Goal: Task Accomplishment & Management: Manage account settings

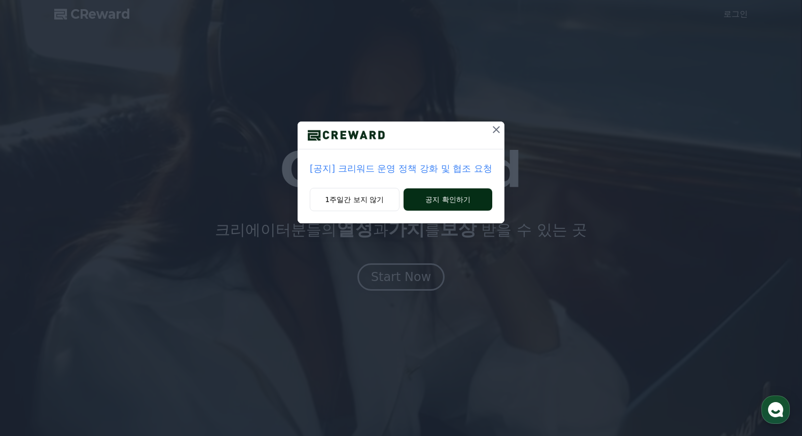
click at [426, 199] on button "공지 확인하기" at bounding box center [447, 200] width 89 height 22
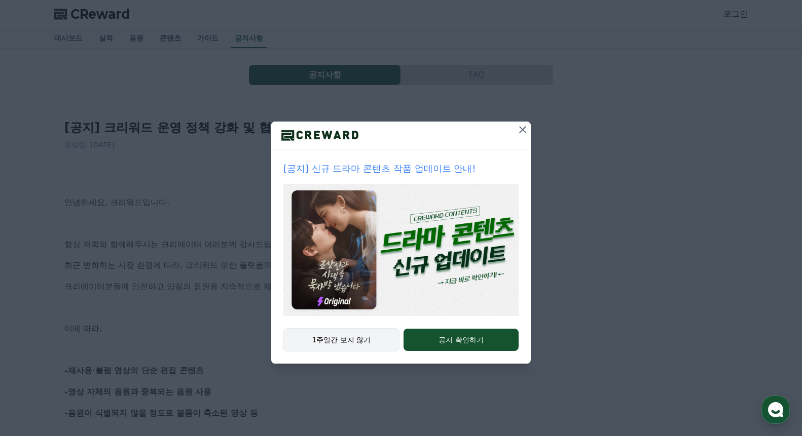
click at [368, 335] on button "1주일간 보지 않기" at bounding box center [341, 339] width 116 height 23
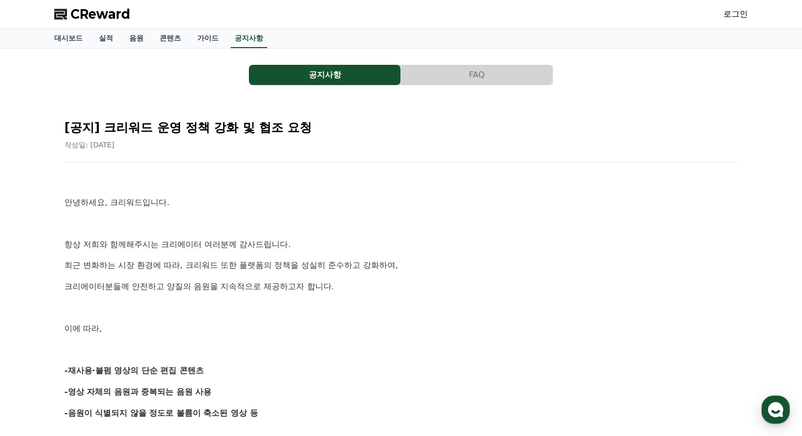
click at [99, 14] on span "CReward" at bounding box center [100, 14] width 60 height 16
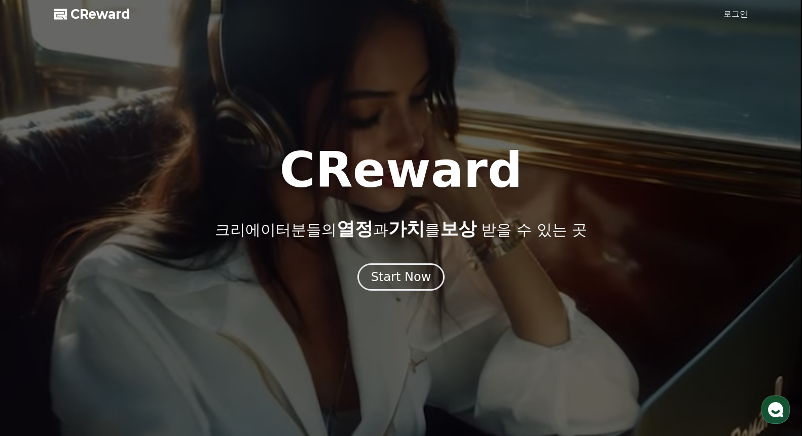
click at [739, 12] on link "로그인" at bounding box center [735, 14] width 24 height 12
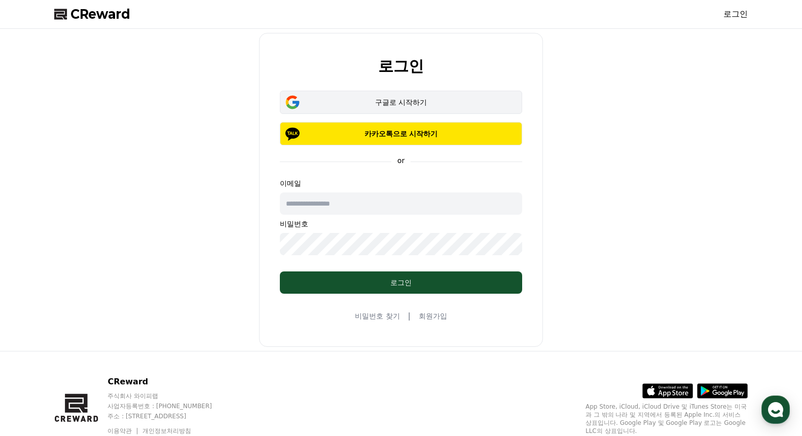
click at [420, 95] on button "구글로 시작하기" at bounding box center [401, 102] width 242 height 23
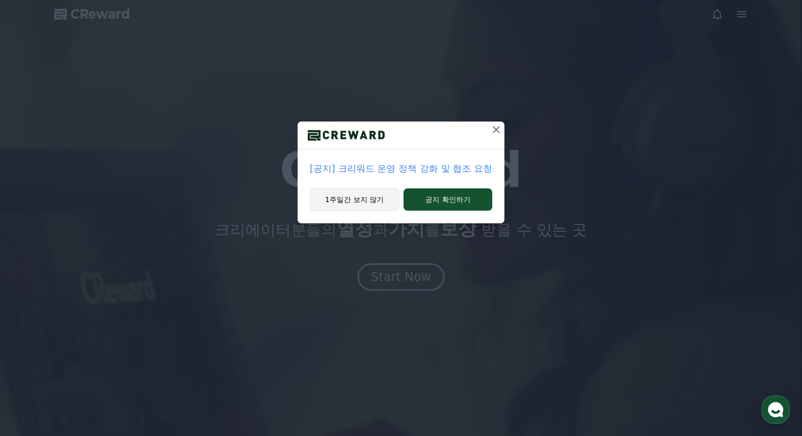
click at [382, 203] on button "1주일간 보지 않기" at bounding box center [355, 199] width 90 height 23
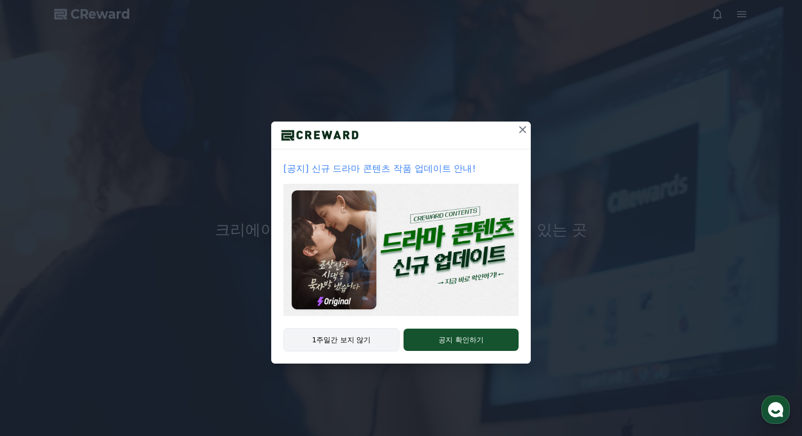
click at [312, 346] on button "1주일간 보지 않기" at bounding box center [341, 339] width 116 height 23
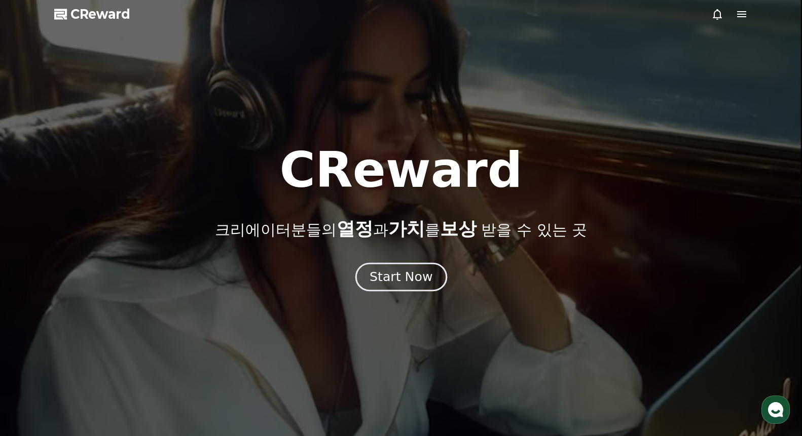
click at [416, 279] on div "Start Now" at bounding box center [400, 277] width 63 height 17
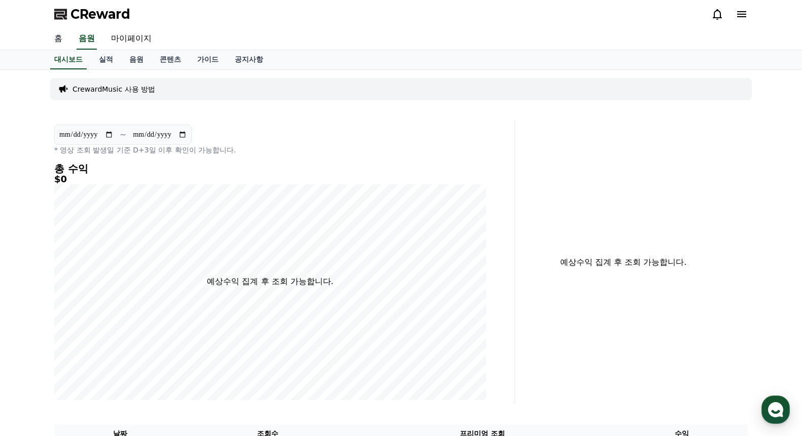
click at [61, 35] on link "홈" at bounding box center [58, 38] width 24 height 21
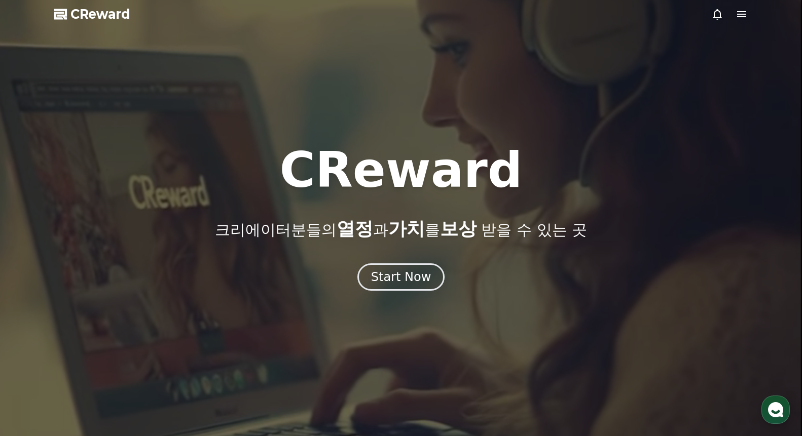
click at [89, 18] on span "CReward" at bounding box center [100, 14] width 60 height 16
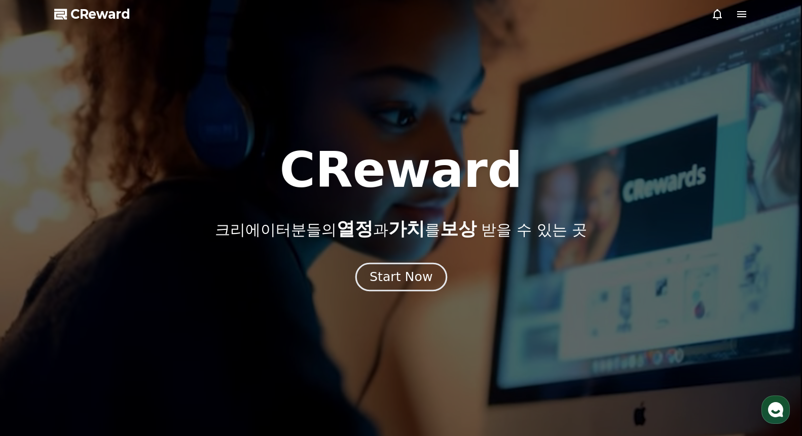
click at [382, 271] on div "Start Now" at bounding box center [400, 277] width 63 height 17
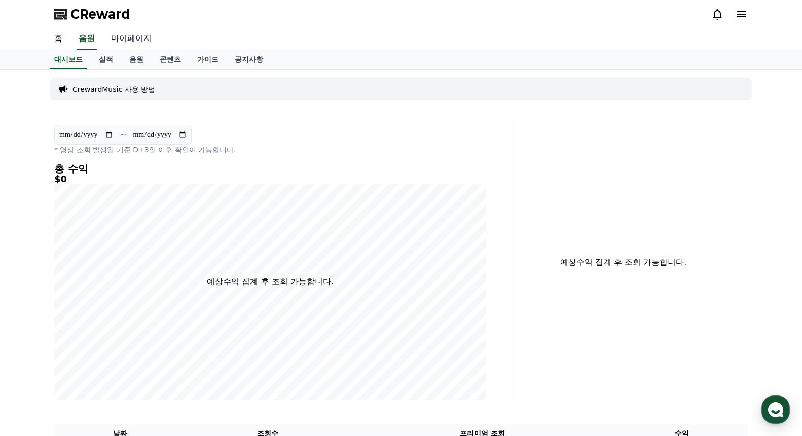
click at [130, 35] on link "마이페이지" at bounding box center [131, 38] width 57 height 21
select select "**********"
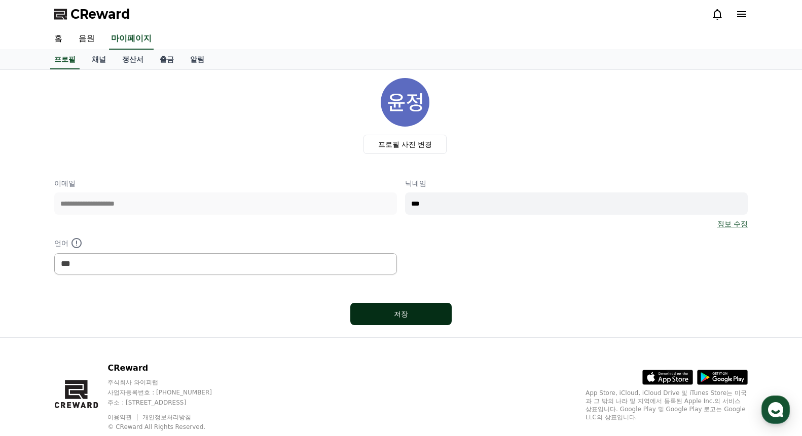
click at [437, 309] on button "저장" at bounding box center [400, 314] width 101 height 22
select select "**********"
click at [341, 266] on select "*** ******* ***" at bounding box center [225, 263] width 343 height 21
click at [54, 253] on select "*** ******* ***" at bounding box center [225, 263] width 343 height 21
click at [501, 252] on div "**********" at bounding box center [400, 226] width 693 height 96
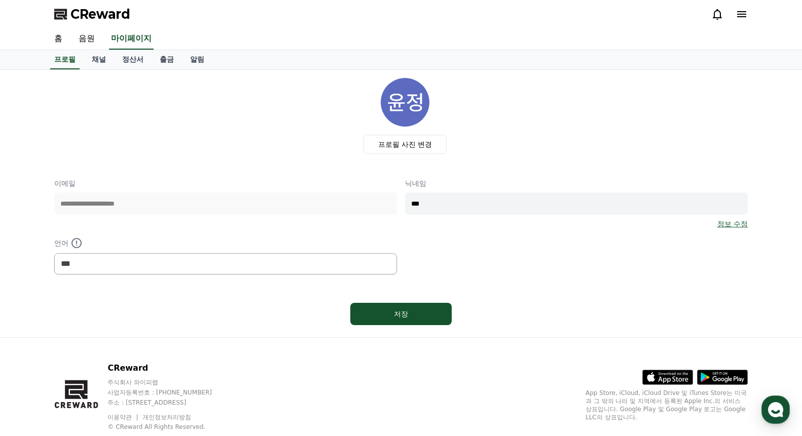
click at [738, 18] on icon at bounding box center [741, 14] width 12 height 12
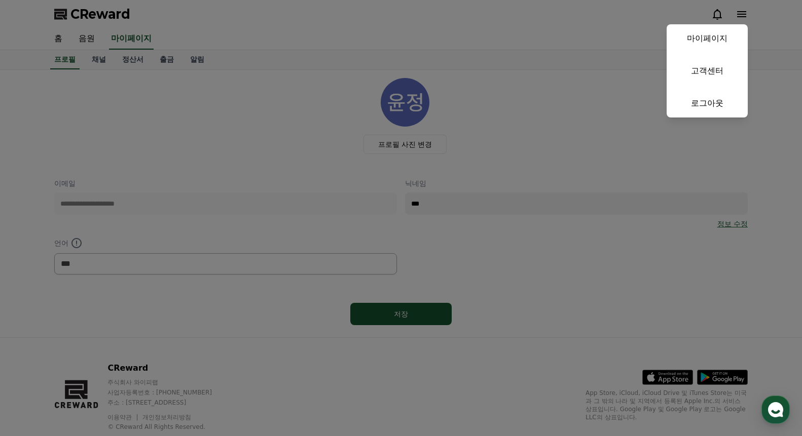
click at [278, 107] on button "close" at bounding box center [401, 218] width 802 height 436
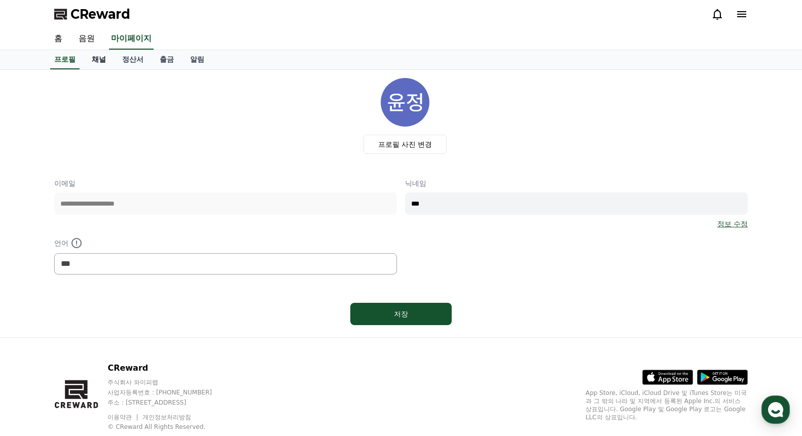
click at [94, 59] on link "채널" at bounding box center [99, 59] width 30 height 19
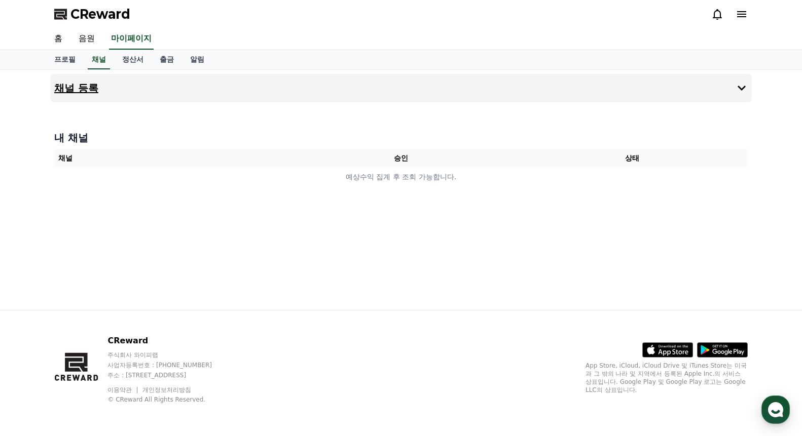
click at [361, 87] on button "채널 등록" at bounding box center [400, 88] width 701 height 28
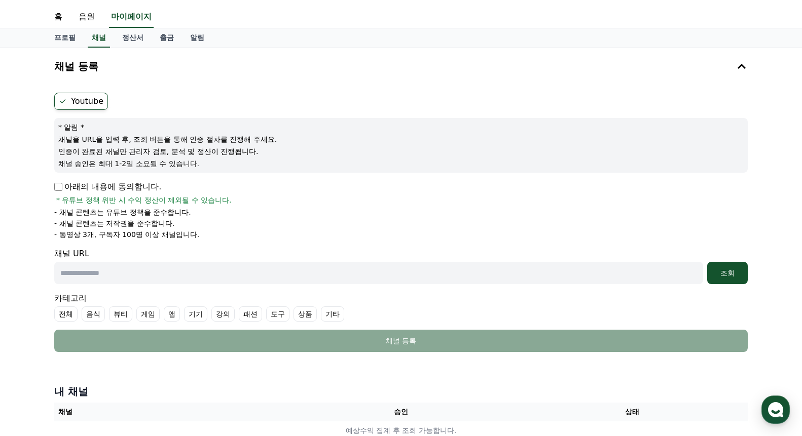
scroll to position [40, 0]
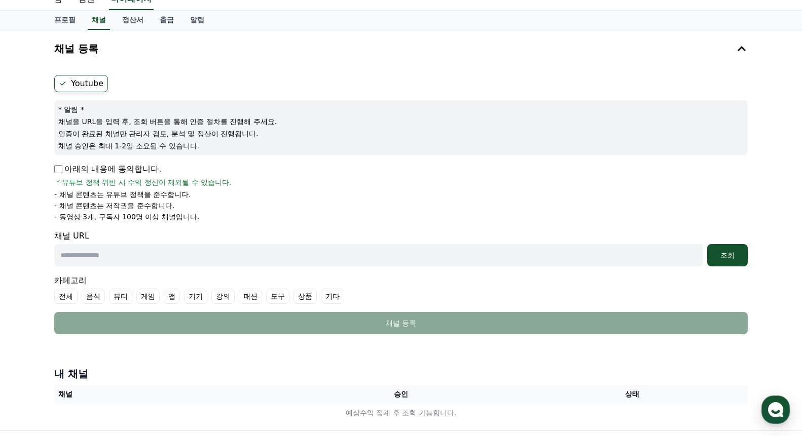
click at [85, 79] on label "Youtube" at bounding box center [81, 83] width 54 height 17
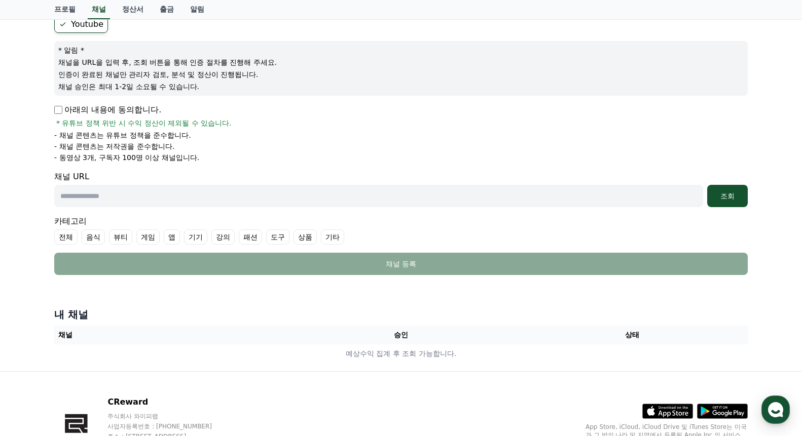
click at [132, 197] on input "text" at bounding box center [378, 196] width 649 height 22
click at [197, 197] on input "text" at bounding box center [378, 196] width 649 height 22
paste input "**********"
type input "**********"
click at [733, 196] on div "조회" at bounding box center [727, 196] width 32 height 10
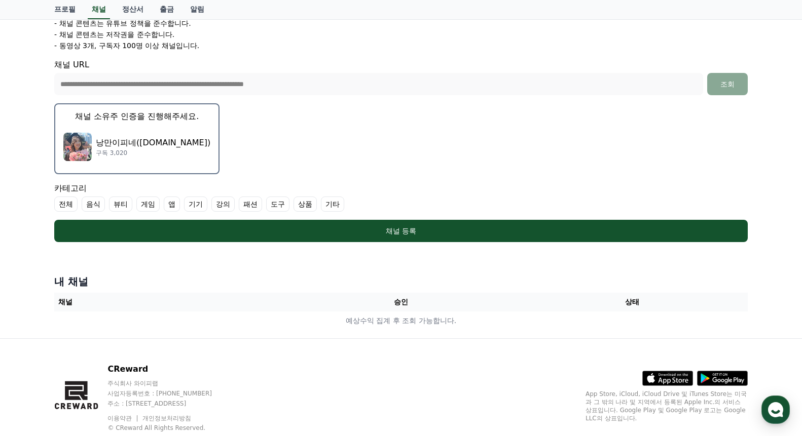
scroll to position [235, 0]
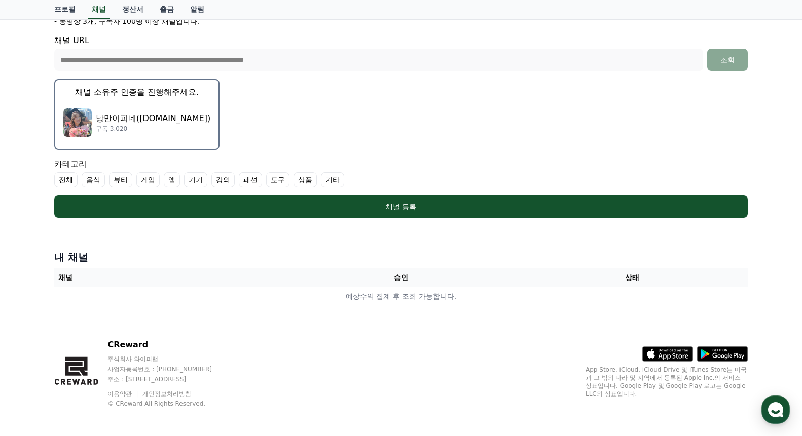
click at [321, 172] on label "기타" at bounding box center [332, 179] width 23 height 15
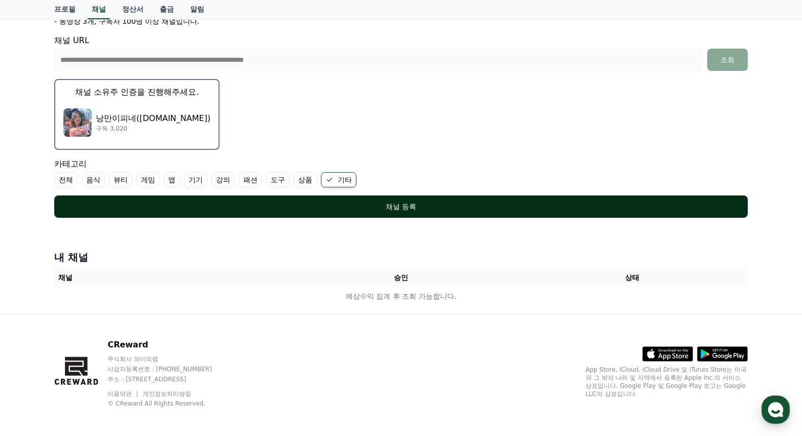
click at [322, 203] on div "채널 등록" at bounding box center [400, 207] width 653 height 10
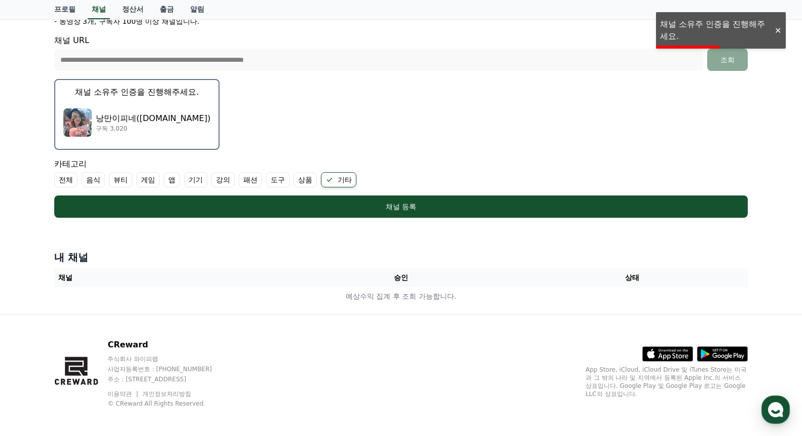
click at [141, 90] on p "채널 소유주 인증을 진행해주세요." at bounding box center [137, 92] width 124 height 12
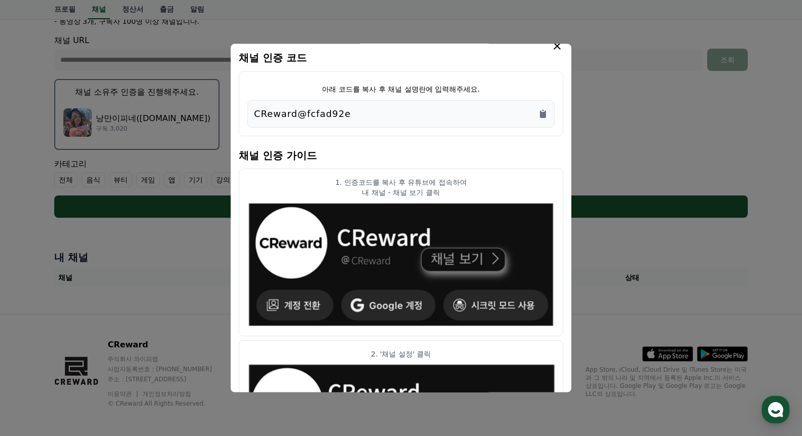
scroll to position [0, 0]
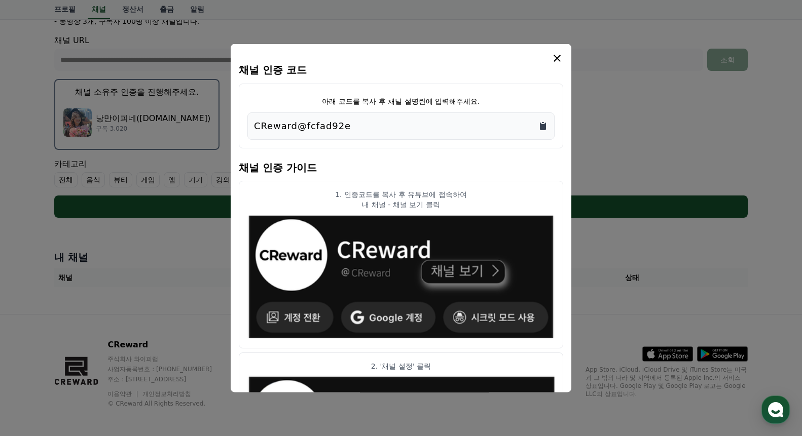
click at [544, 124] on icon "Copy to clipboard" at bounding box center [543, 126] width 6 height 8
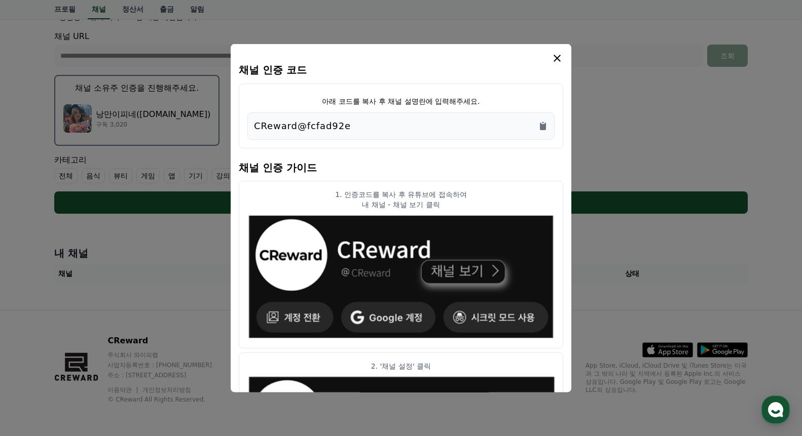
click at [557, 54] on icon "modal" at bounding box center [557, 58] width 12 height 12
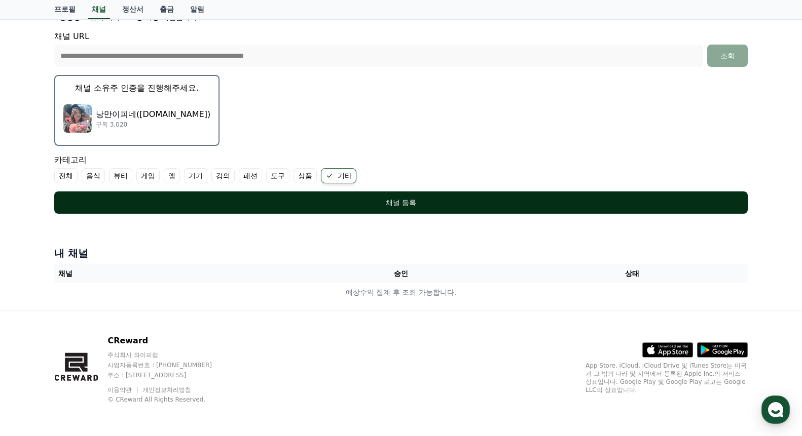
click at [446, 199] on div "채널 등록" at bounding box center [400, 203] width 653 height 10
